Goal: Information Seeking & Learning: Learn about a topic

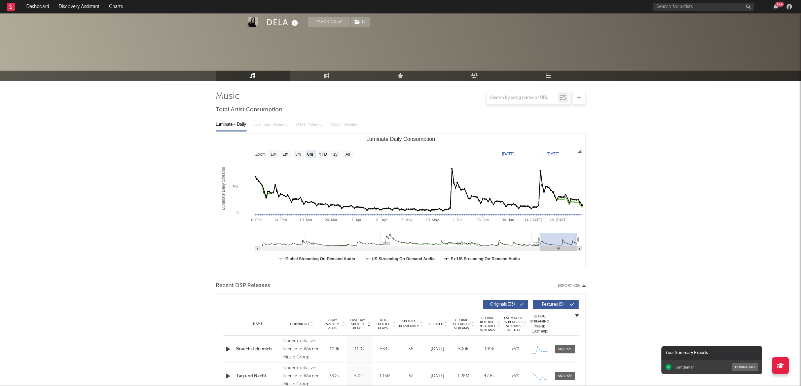
select select "6m"
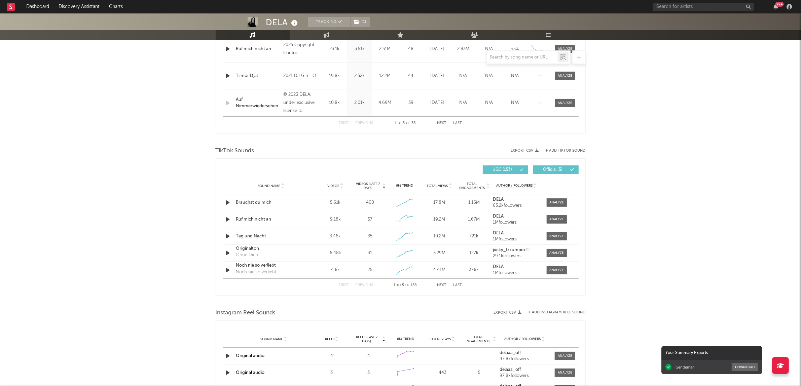
scroll to position [399, 0]
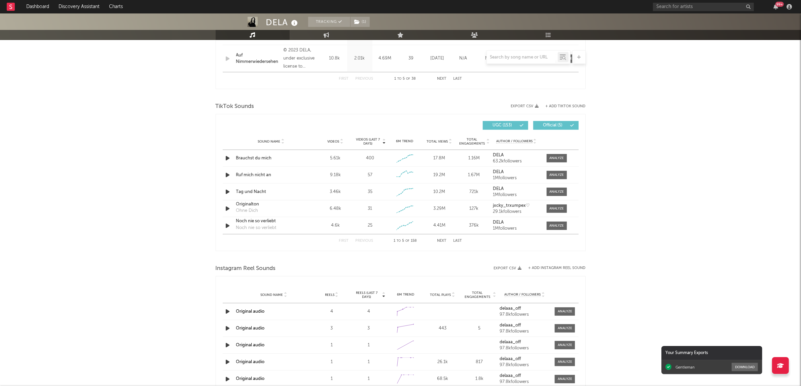
click at [443, 239] on button "Next" at bounding box center [442, 241] width 9 height 4
click at [445, 241] on button "Next" at bounding box center [442, 241] width 9 height 4
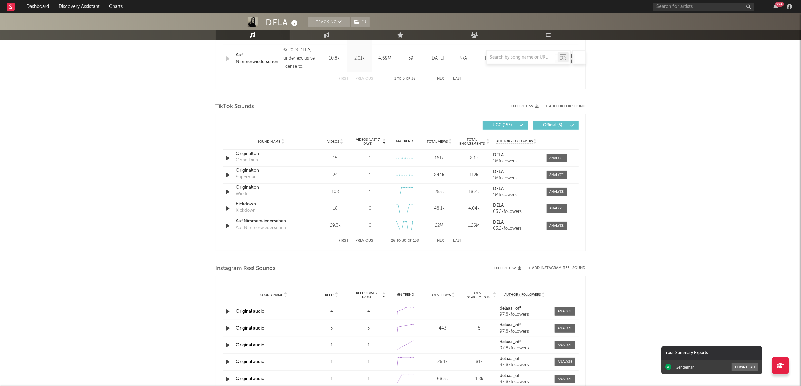
click at [443, 241] on button "Next" at bounding box center [442, 241] width 9 height 4
click at [340, 241] on button "First" at bounding box center [344, 241] width 10 height 4
click at [551, 159] on div at bounding box center [557, 158] width 14 height 5
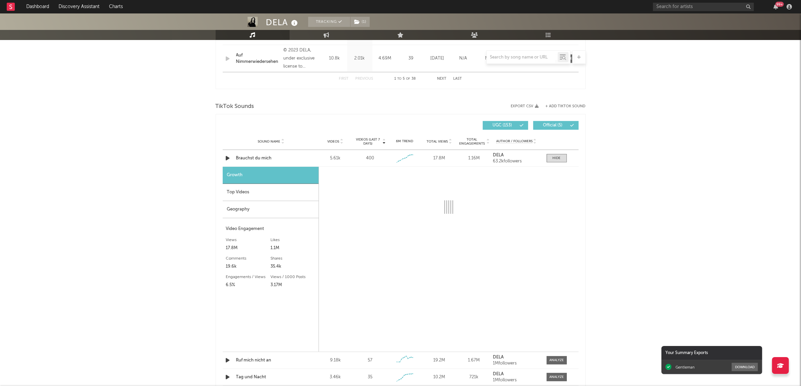
select select "1w"
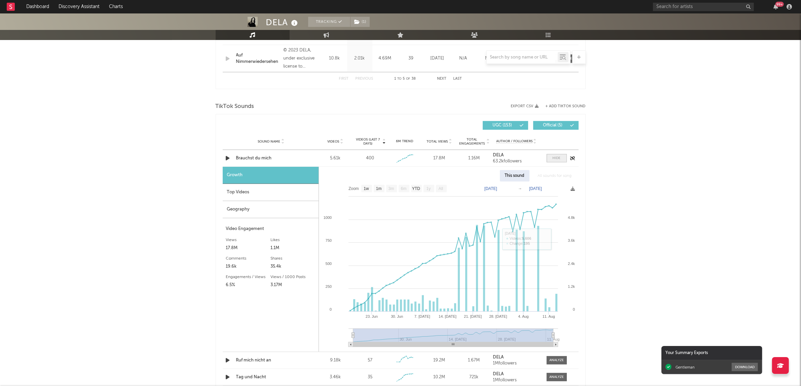
click at [556, 161] on div at bounding box center [557, 158] width 8 height 5
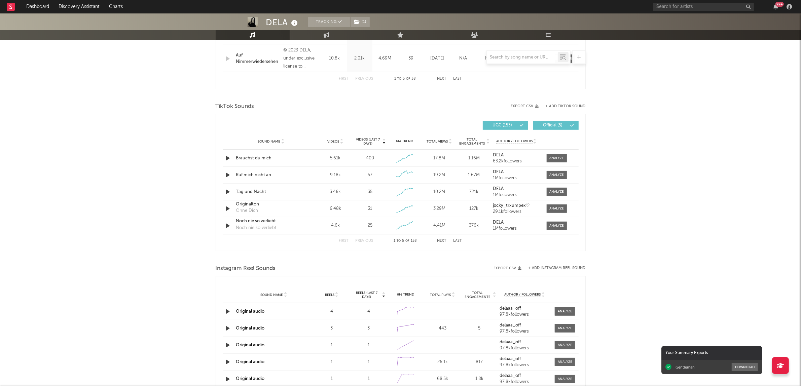
click at [440, 241] on button "Next" at bounding box center [442, 241] width 9 height 4
click at [345, 241] on button "First" at bounding box center [344, 241] width 10 height 4
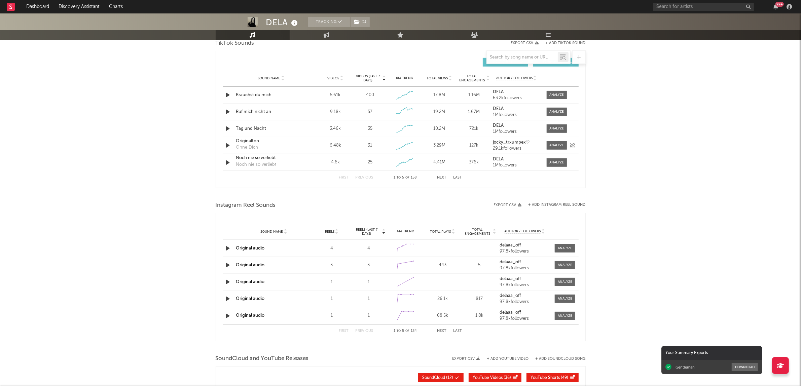
scroll to position [469, 0]
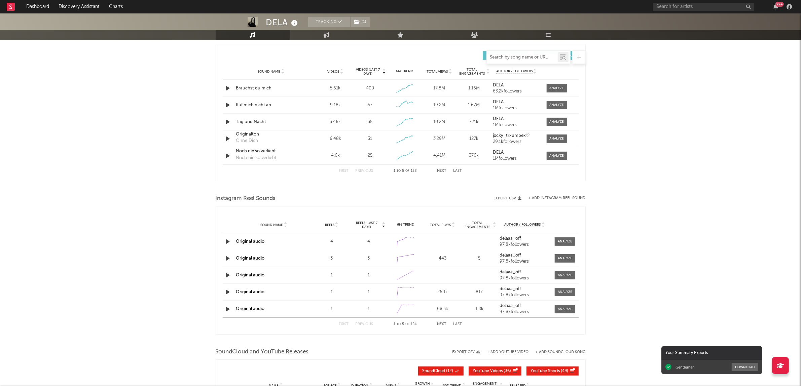
click at [500, 57] on input "text" at bounding box center [522, 57] width 71 height 5
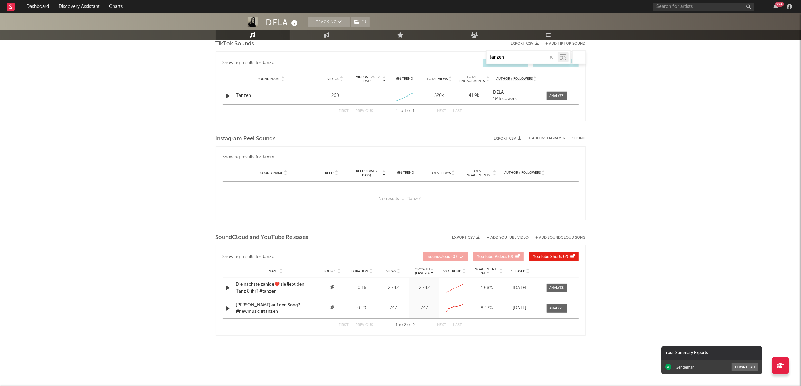
scroll to position [349, 0]
type input "tanzen"
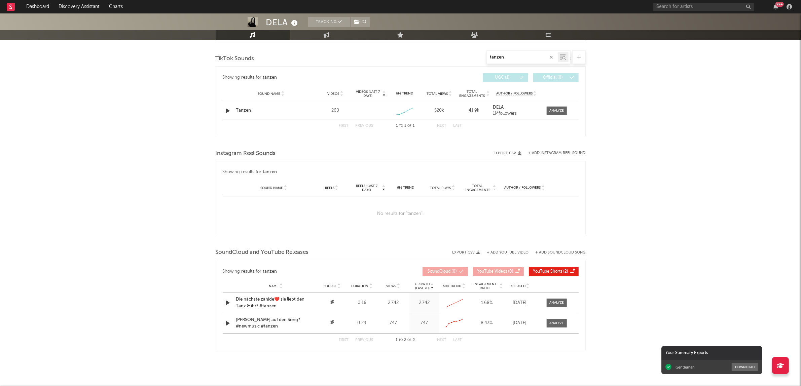
scroll to position [334, 0]
click at [558, 110] on div at bounding box center [557, 110] width 14 height 5
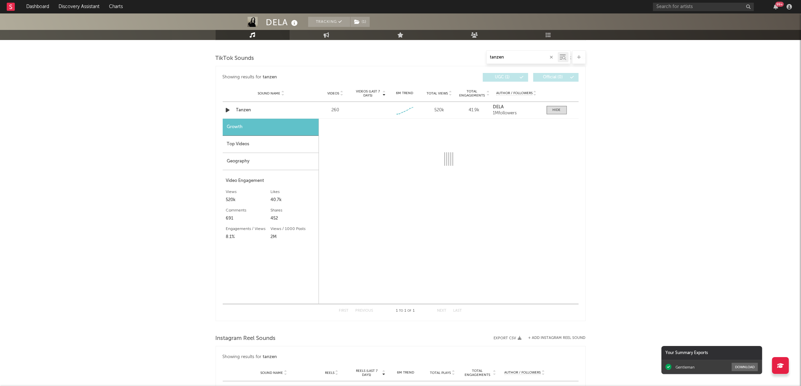
select select "1w"
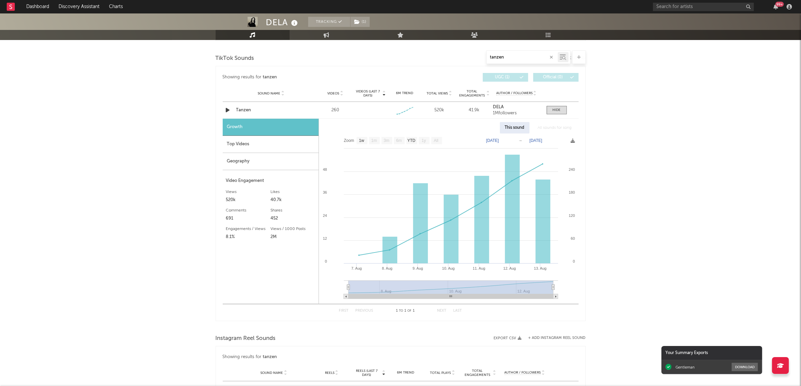
click at [278, 150] on div "Top Videos" at bounding box center [271, 144] width 96 height 17
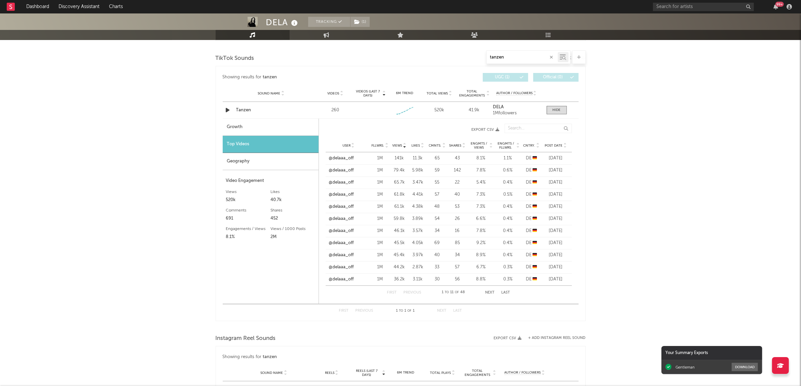
click at [274, 165] on div "Geography" at bounding box center [271, 161] width 96 height 17
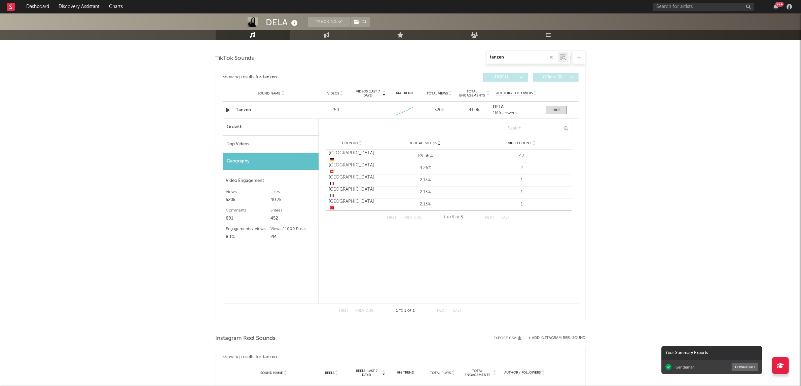
click at [271, 125] on div "Growth" at bounding box center [271, 127] width 96 height 17
select select "1w"
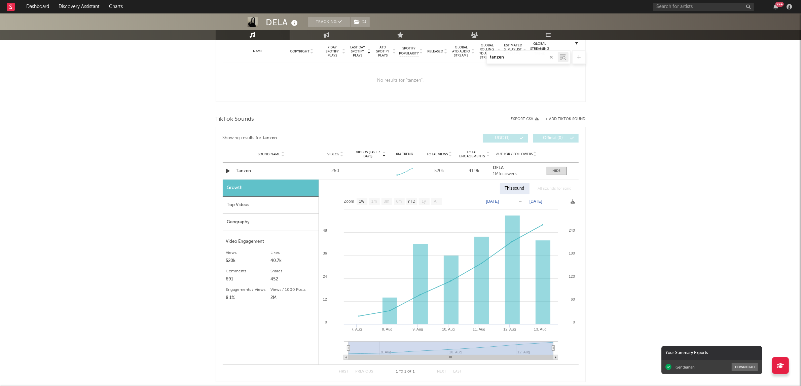
scroll to position [273, 0]
click at [497, 55] on input "tanzen" at bounding box center [522, 57] width 71 height 5
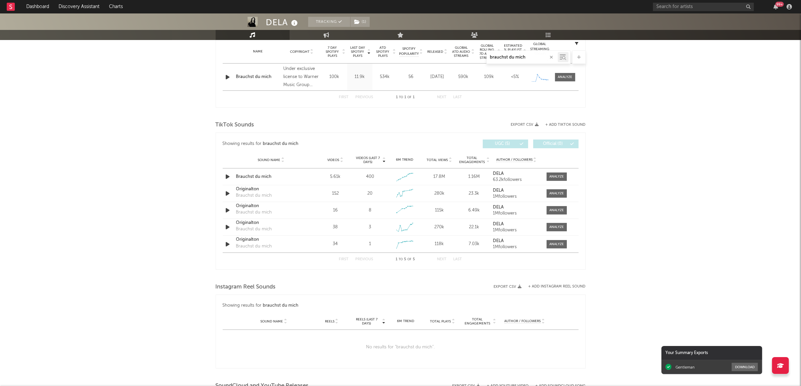
type input "brauchst du mich"
click at [557, 177] on div at bounding box center [557, 176] width 14 height 5
select select "1w"
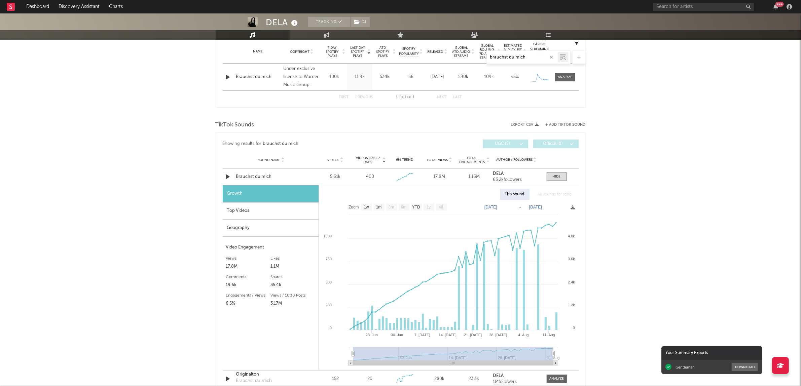
click at [245, 212] on div "Top Videos" at bounding box center [271, 211] width 96 height 17
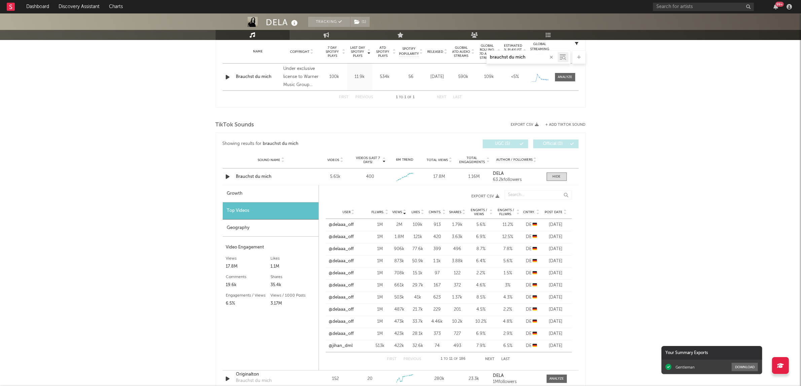
click at [565, 214] on icon at bounding box center [565, 213] width 3 height 3
